Goal: Navigation & Orientation: Find specific page/section

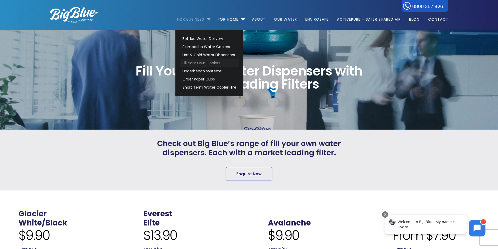
click at [204, 60] on link "Fill Your Own Coolers" at bounding box center [209, 63] width 59 height 8
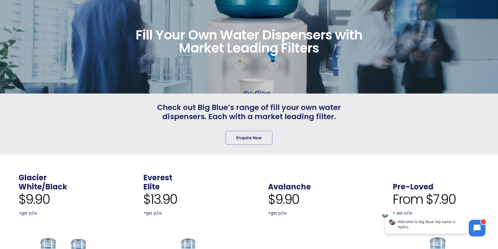
scroll to position [78, 0]
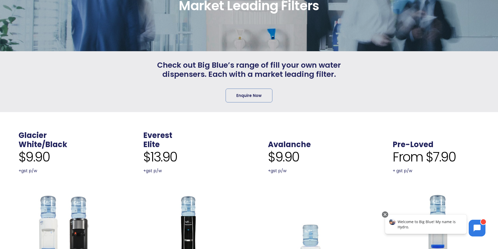
click at [58, 213] on img at bounding box center [62, 236] width 87 height 87
